Goal: Task Accomplishment & Management: Manage account settings

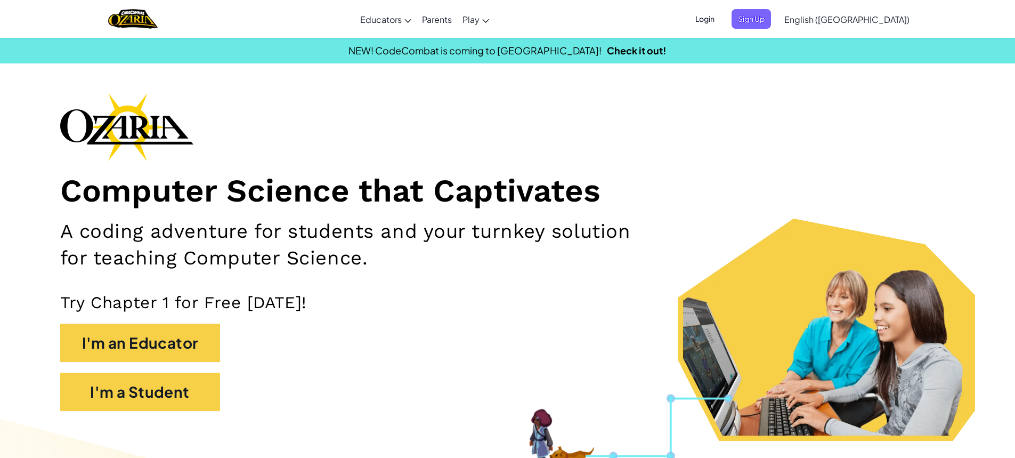
click at [721, 14] on span "Login" at bounding box center [705, 19] width 32 height 20
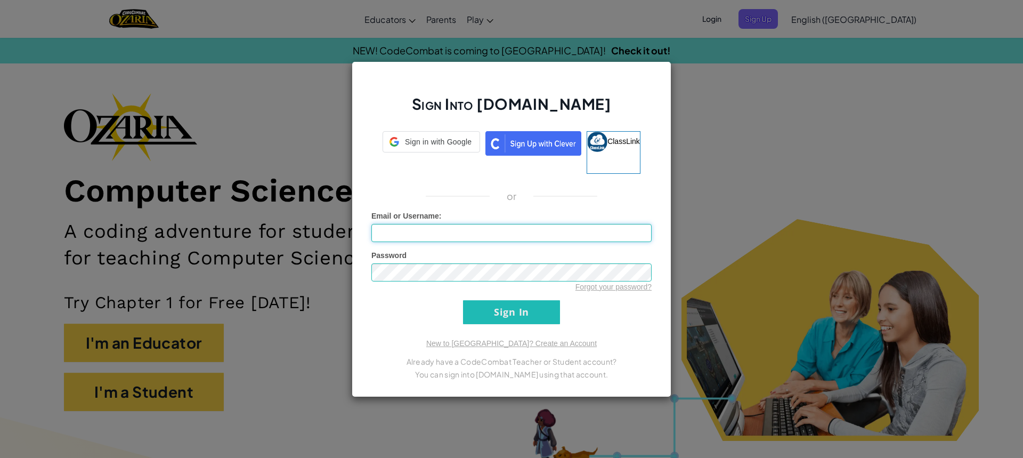
type input "Max The Banana"
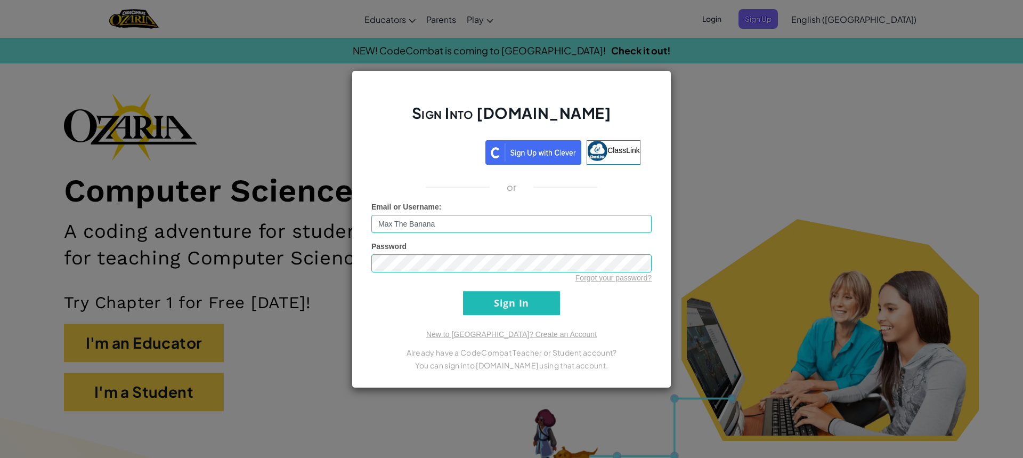
click at [382, 305] on form "Email or Username : Max The Banana Password Forgot your password? Sign In" at bounding box center [511, 257] width 280 height 113
click at [461, 299] on form "Email or Username : Max The Banana Password Forgot your password? Sign In" at bounding box center [511, 257] width 280 height 113
click at [483, 299] on input "Sign In" at bounding box center [511, 303] width 97 height 24
